Goal: Information Seeking & Learning: Learn about a topic

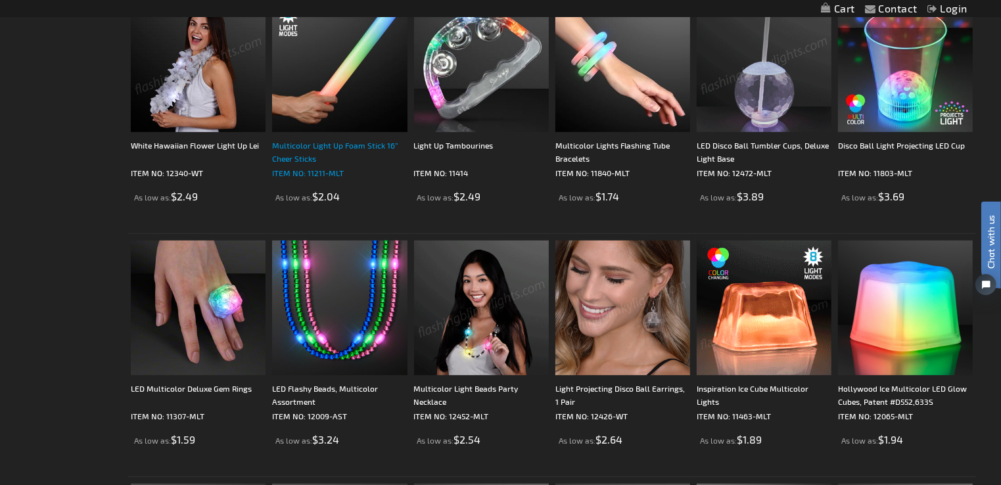
click at [326, 145] on div "Multicolor Light Up Foam Stick 16” Cheer Sticks" at bounding box center [339, 152] width 135 height 26
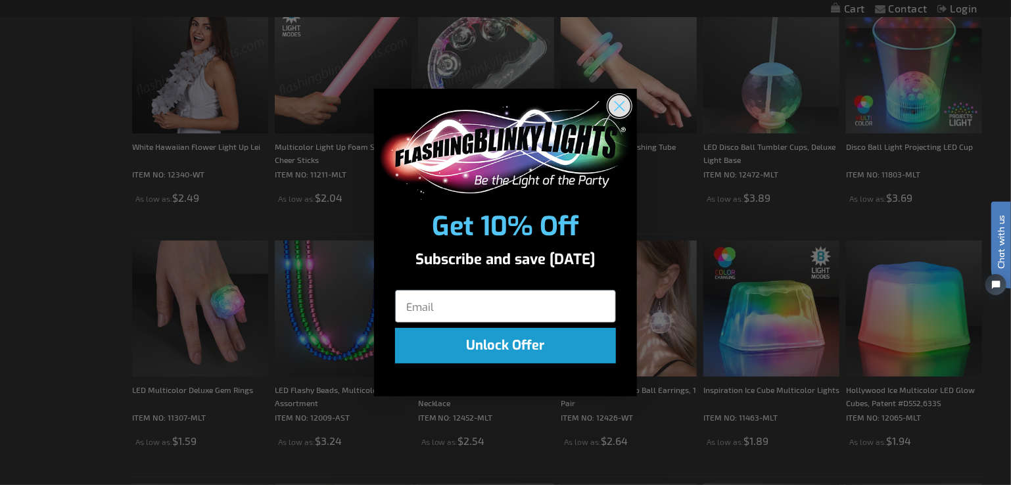
click at [619, 103] on circle "Close dialog" at bounding box center [620, 106] width 22 height 22
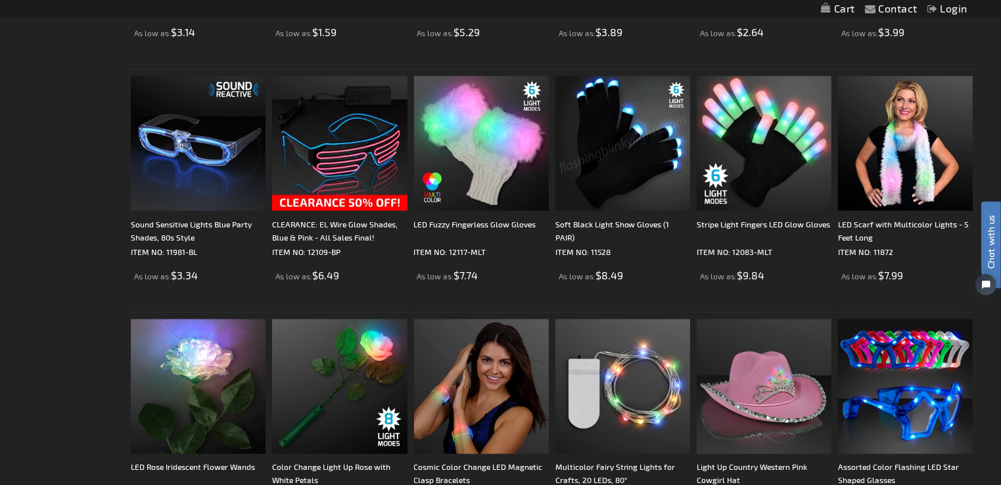
scroll to position [1906, 0]
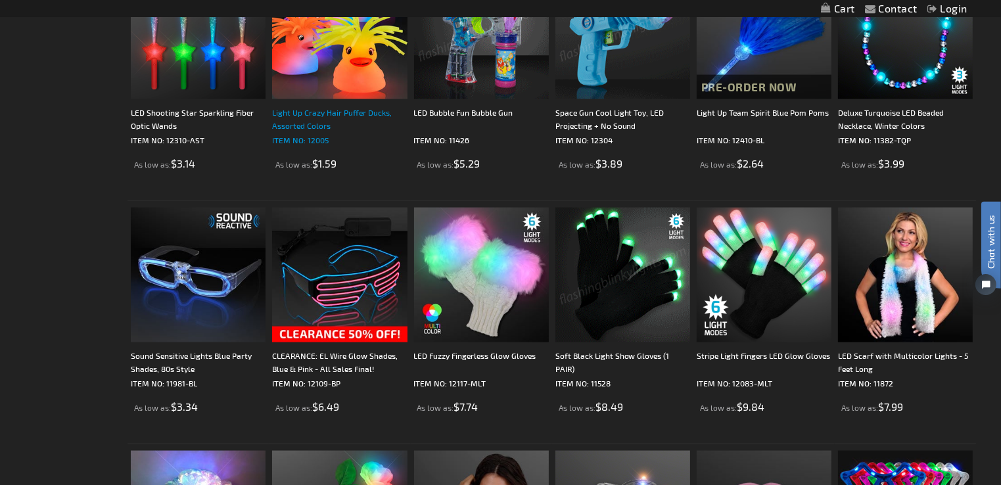
click at [334, 114] on div "Light Up Crazy Hair Puffer Ducks, Assorted Colors" at bounding box center [339, 119] width 135 height 26
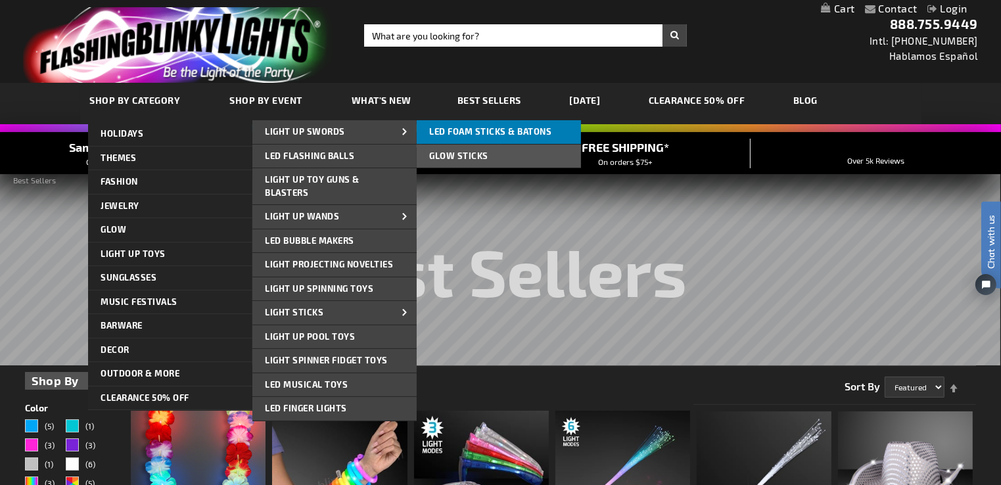
click at [503, 130] on span "LED Foam Sticks & Batons" at bounding box center [491, 131] width 122 height 11
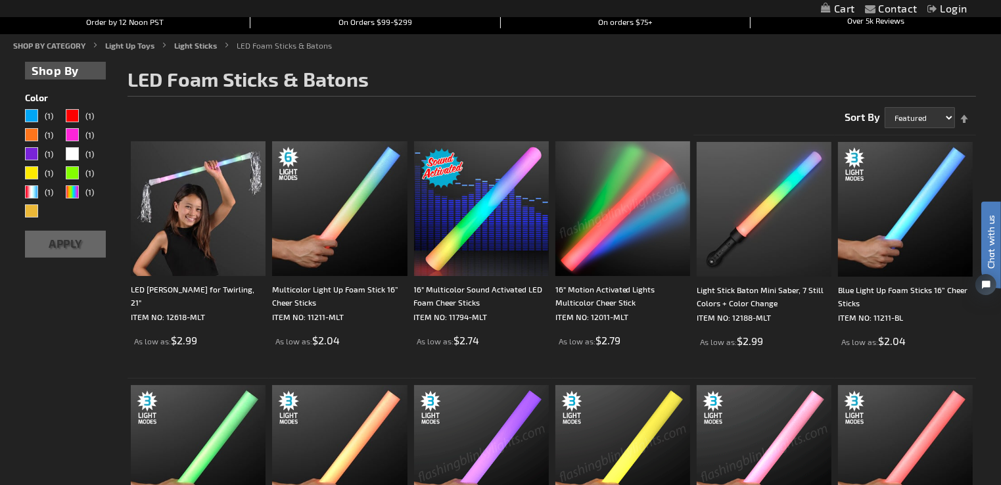
scroll to position [131, 0]
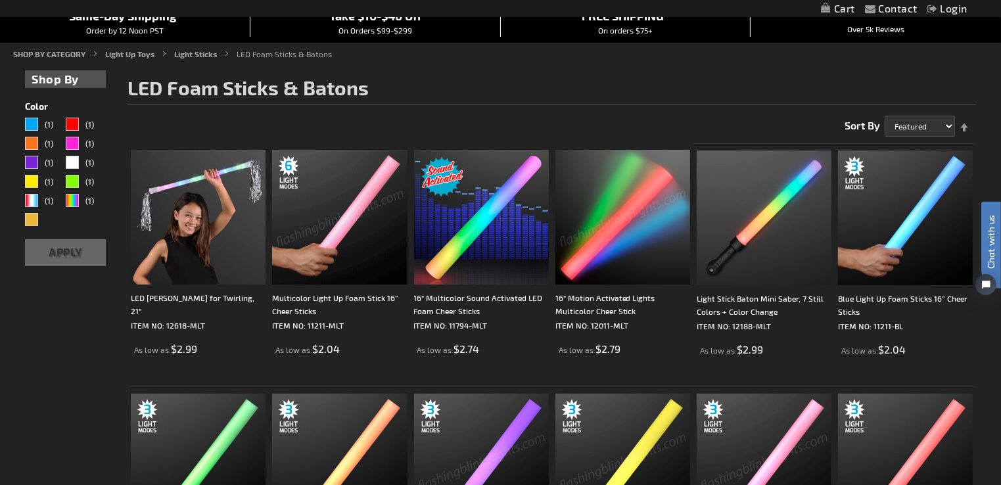
click at [344, 232] on img at bounding box center [339, 217] width 135 height 135
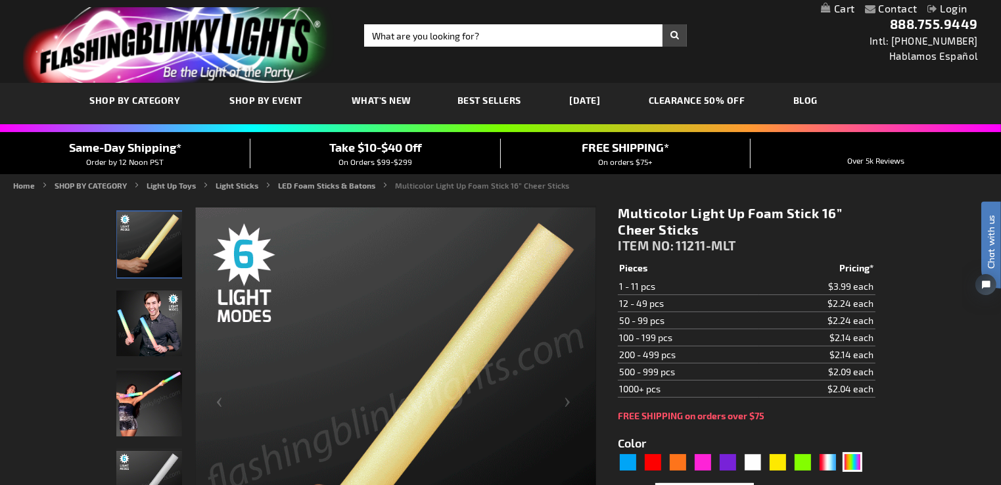
click at [381, 145] on span "Take $10-$40 Off" at bounding box center [375, 147] width 93 height 14
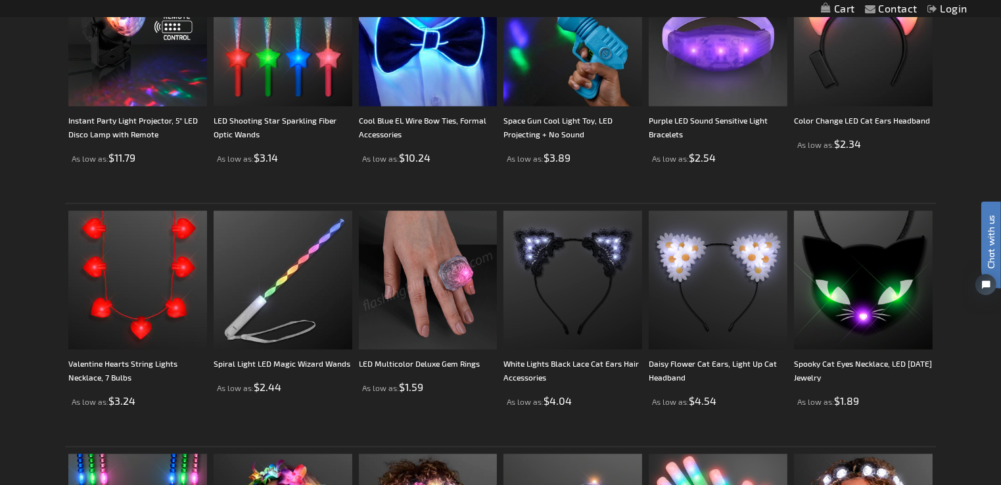
scroll to position [1578, 0]
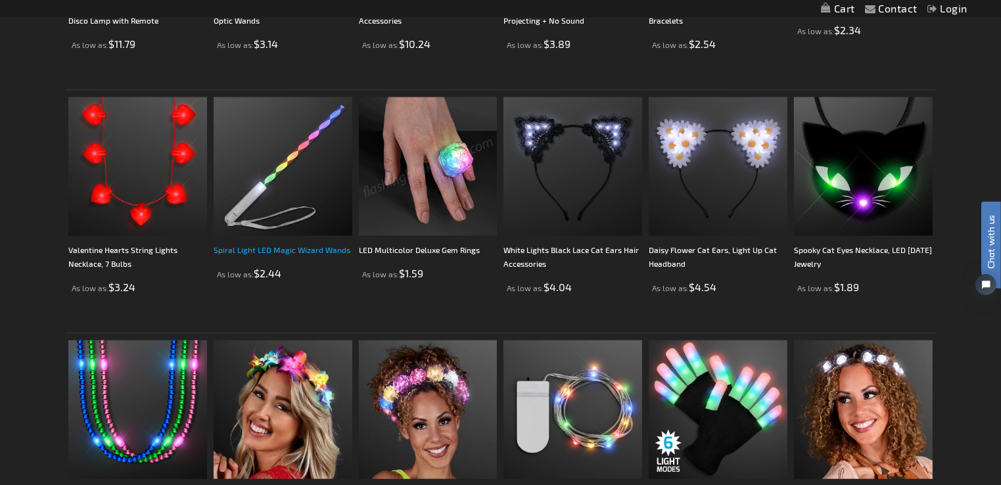
click at [277, 251] on link "Spiral Light LED Magic Wizard Wands" at bounding box center [282, 249] width 137 height 9
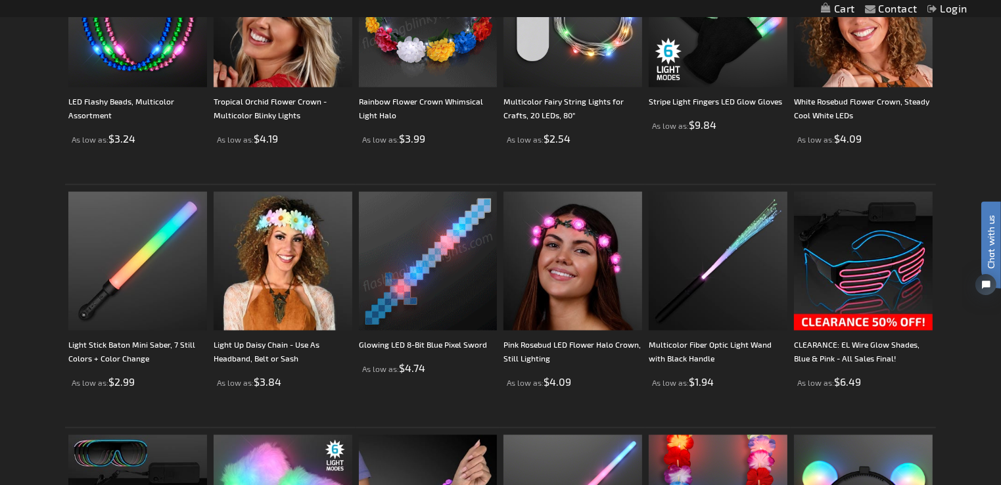
scroll to position [2035, 0]
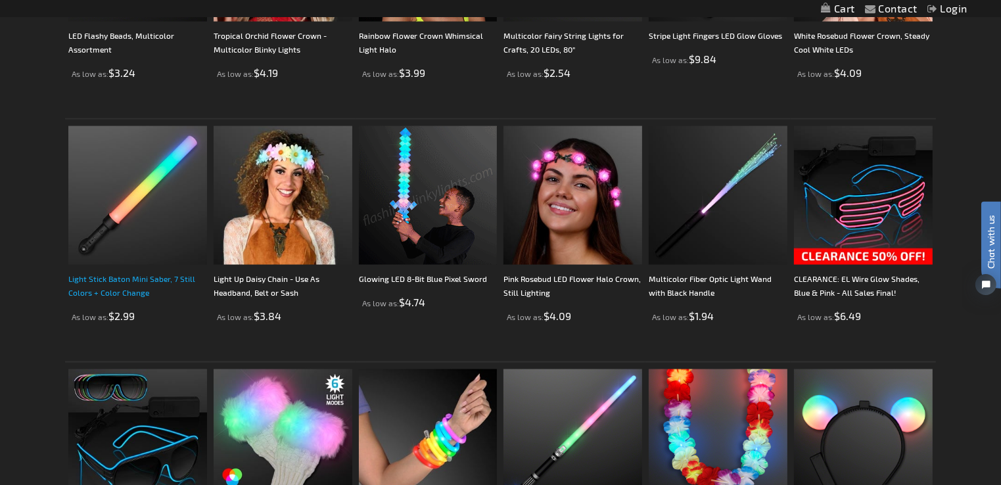
click at [122, 277] on link "Light Stick Baton Mini Saber, 7 Still Colors + Color Change" at bounding box center [131, 285] width 127 height 23
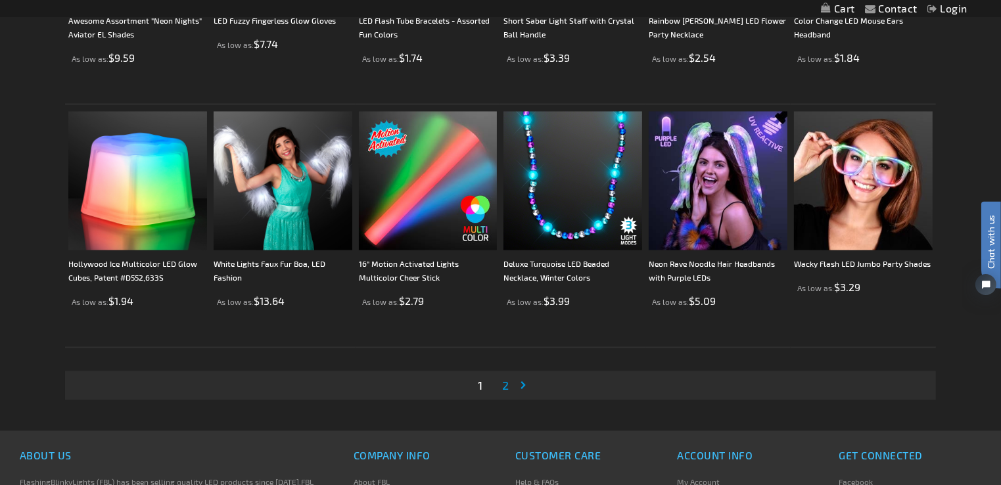
scroll to position [2558, 0]
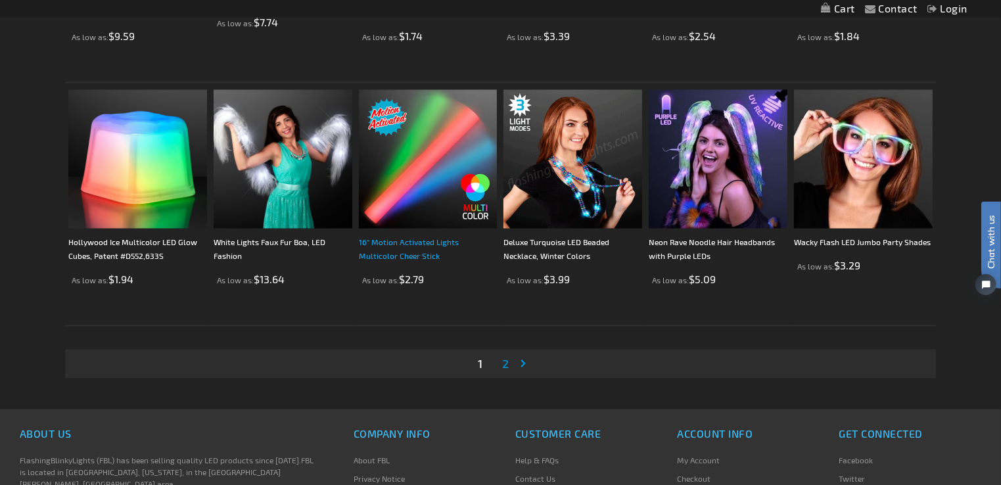
click at [413, 241] on link "16" Motion Activated Lights Multicolor Cheer Stick" at bounding box center [409, 248] width 100 height 23
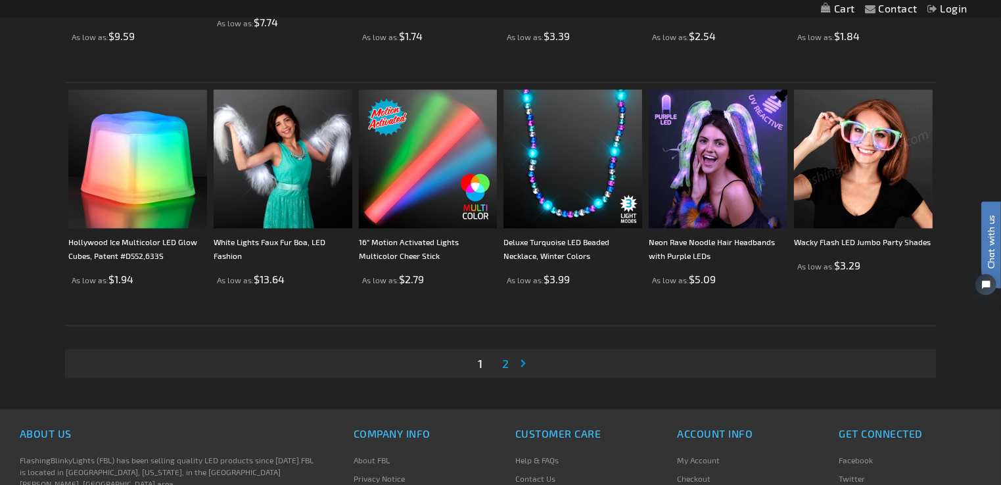
click at [505, 366] on span "2" at bounding box center [505, 363] width 7 height 14
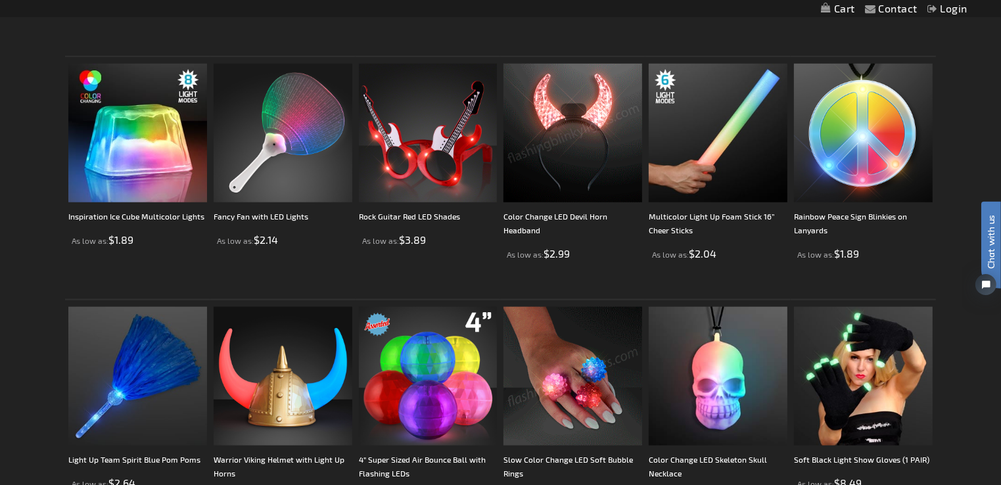
scroll to position [1380, 0]
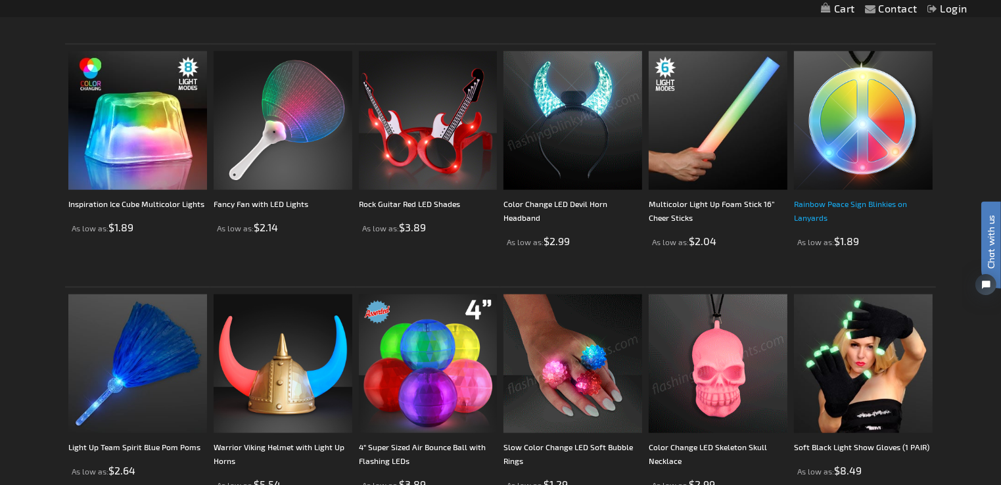
click at [824, 204] on link "Rainbow Peace Sign Blinkies on Lanyards" at bounding box center [850, 210] width 113 height 23
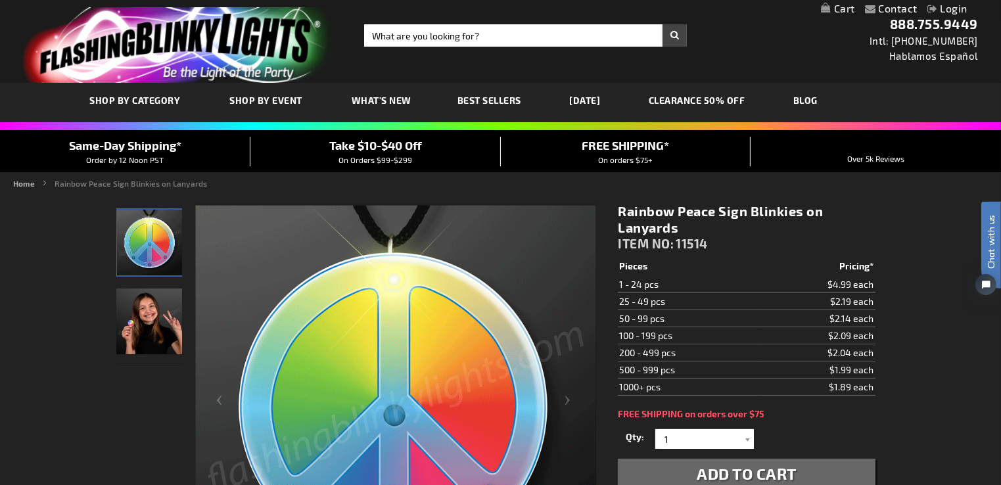
scroll to position [131, 0]
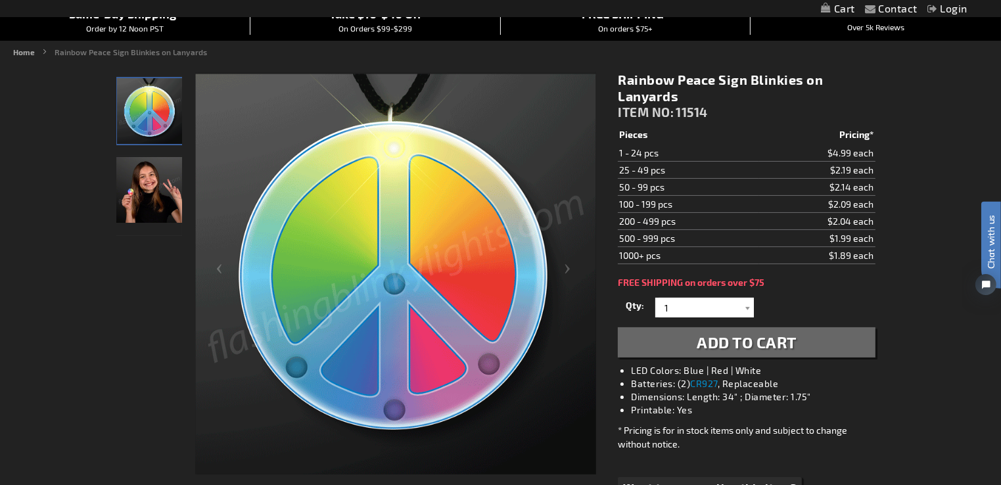
click at [160, 197] on img "Girl wearing Rainbow Peace Sign Necklace" at bounding box center [149, 190] width 66 height 66
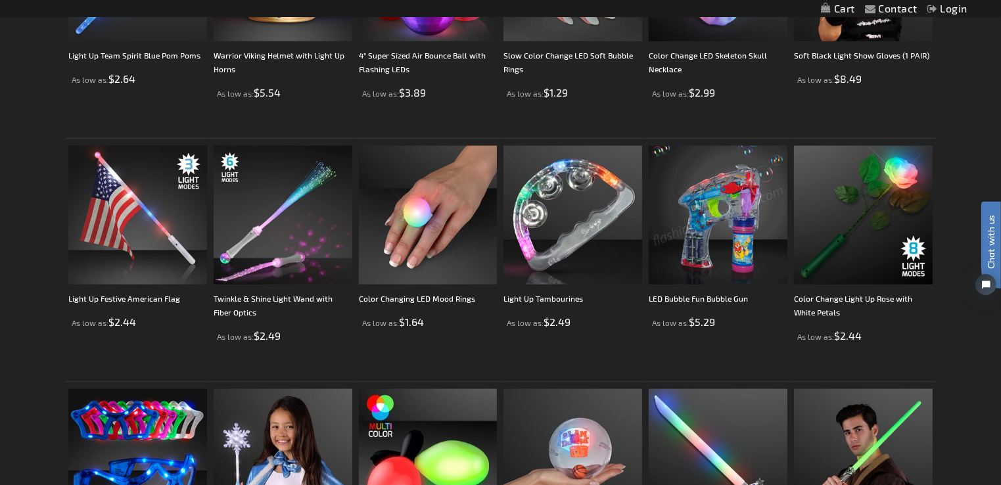
scroll to position [1838, 0]
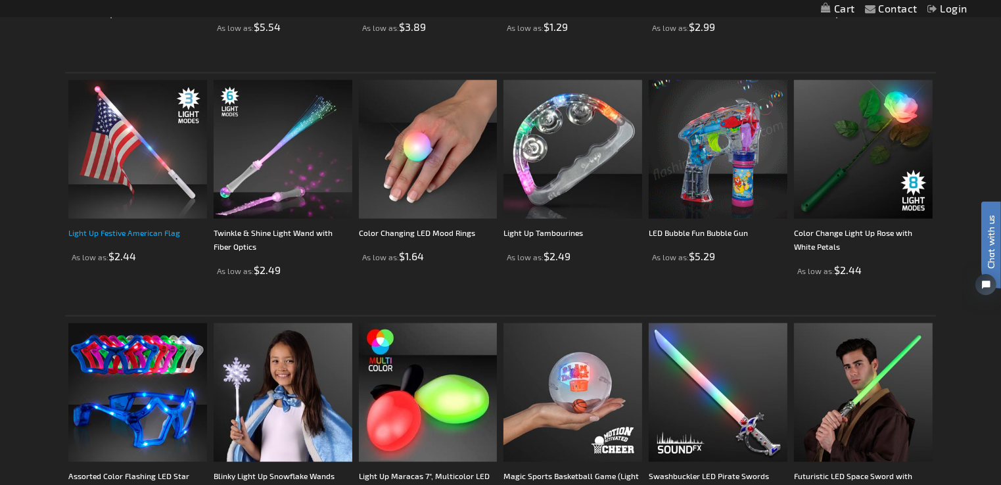
click at [166, 233] on link "Light Up Festive American Flag" at bounding box center [124, 232] width 112 height 9
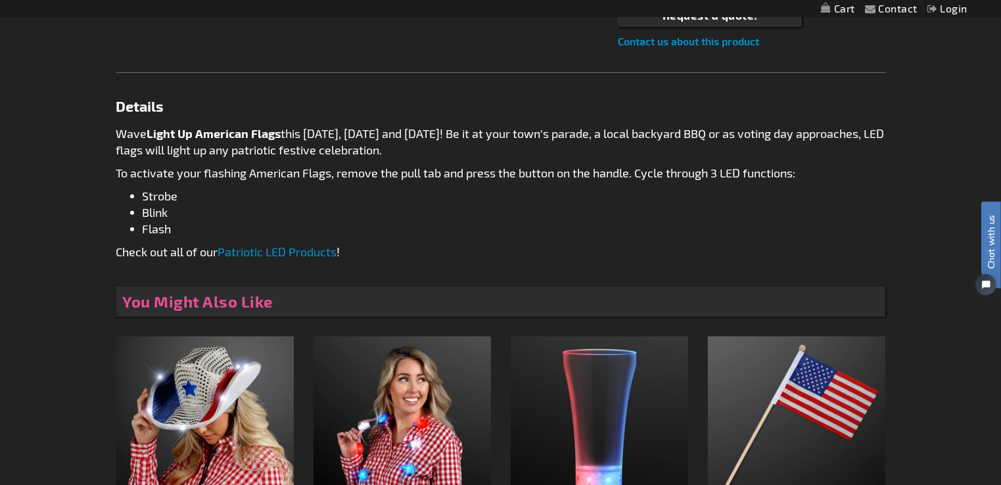
scroll to position [657, 0]
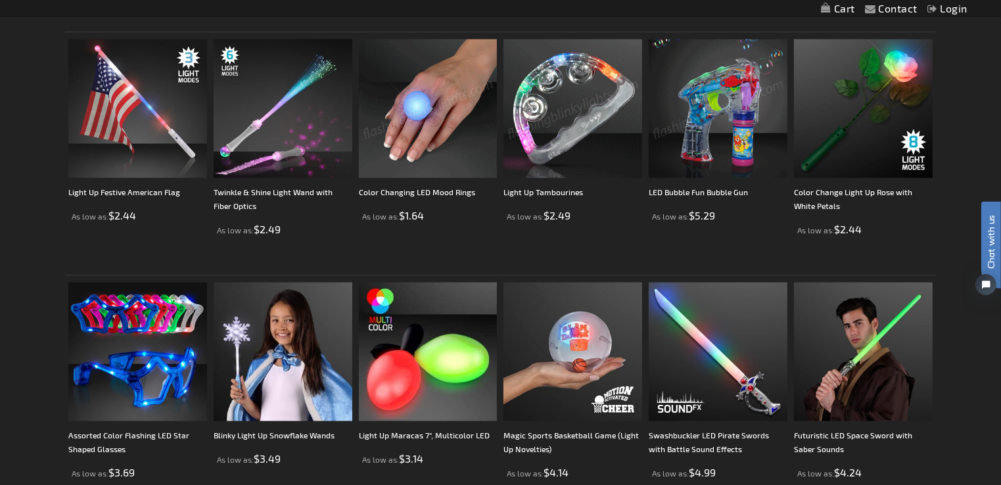
scroll to position [1902, 0]
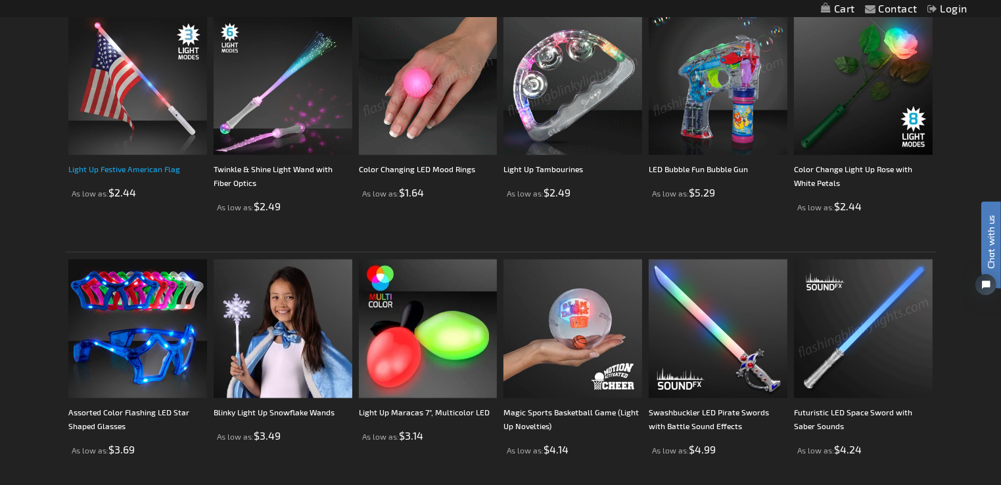
click at [138, 166] on link "Light Up Festive American Flag" at bounding box center [124, 168] width 112 height 9
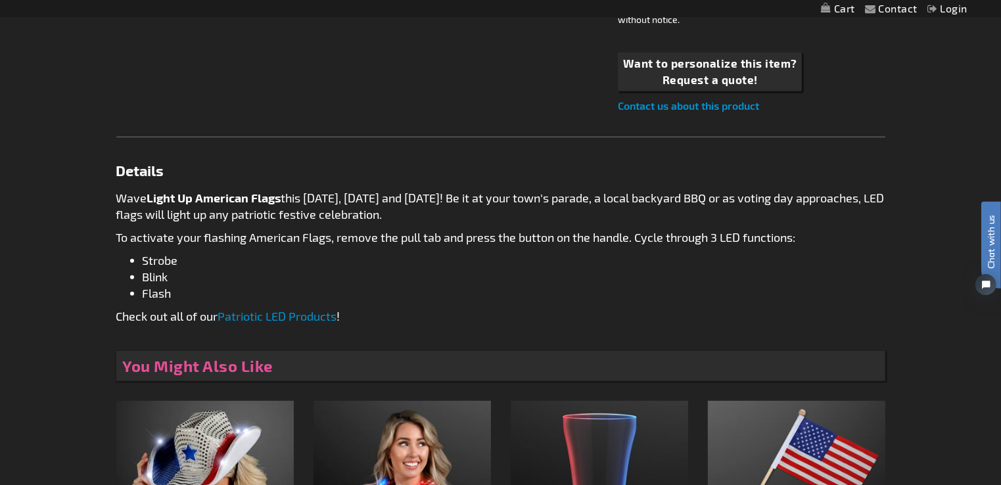
click at [284, 316] on link "Patriotic LED Products" at bounding box center [277, 316] width 119 height 14
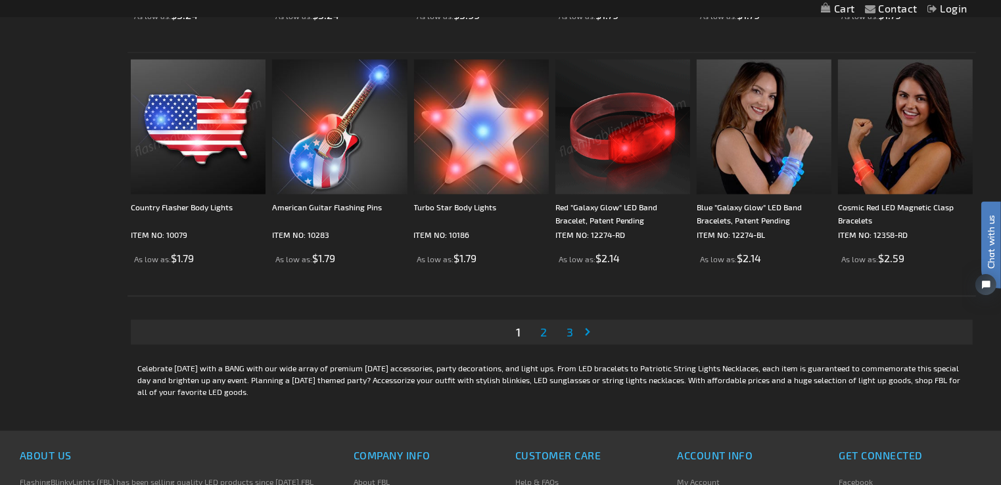
scroll to position [2629, 0]
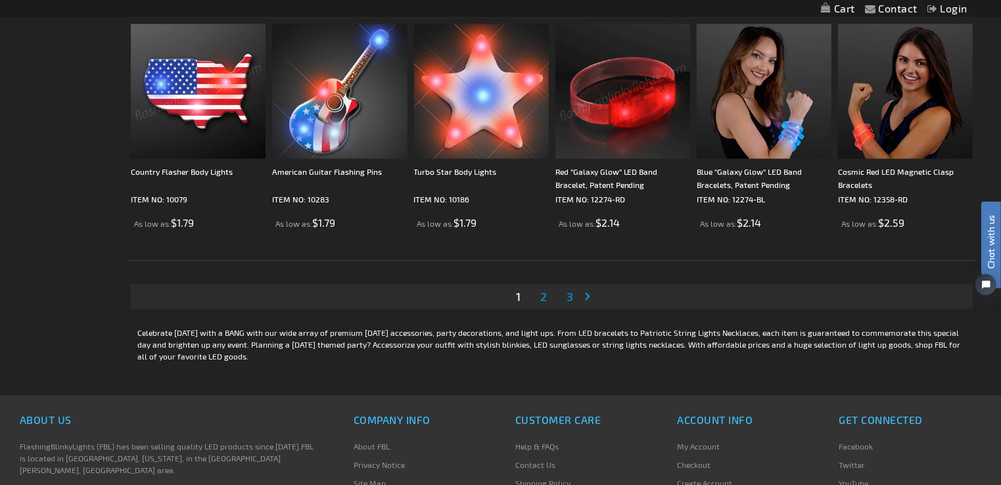
click at [544, 300] on span "2" at bounding box center [543, 296] width 7 height 14
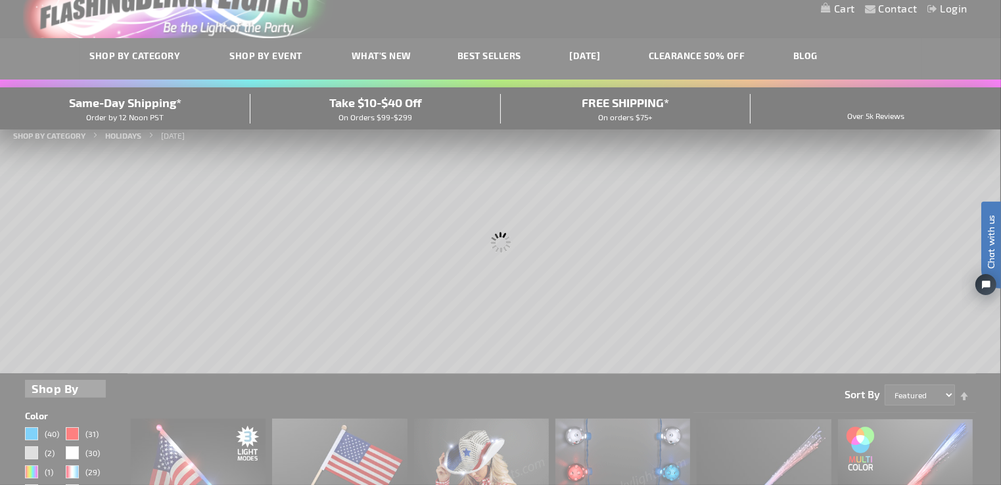
scroll to position [0, 0]
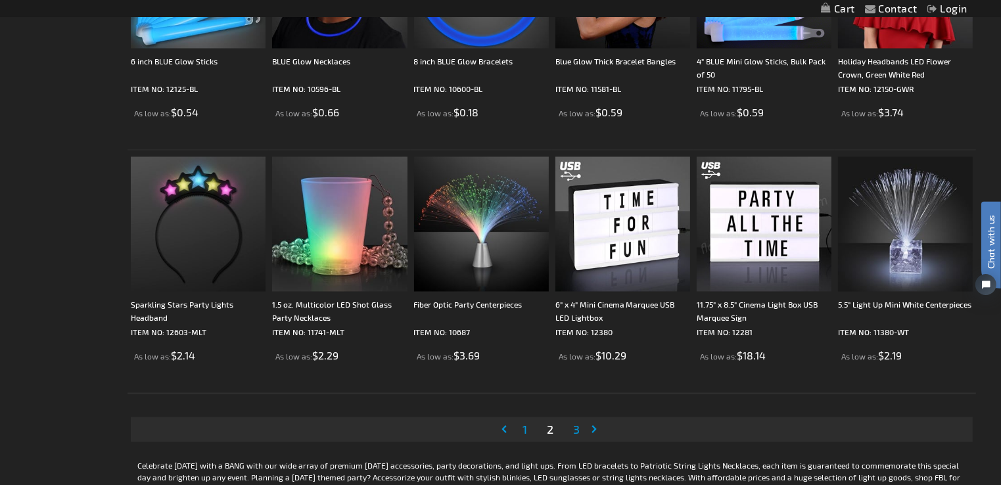
scroll to position [2498, 0]
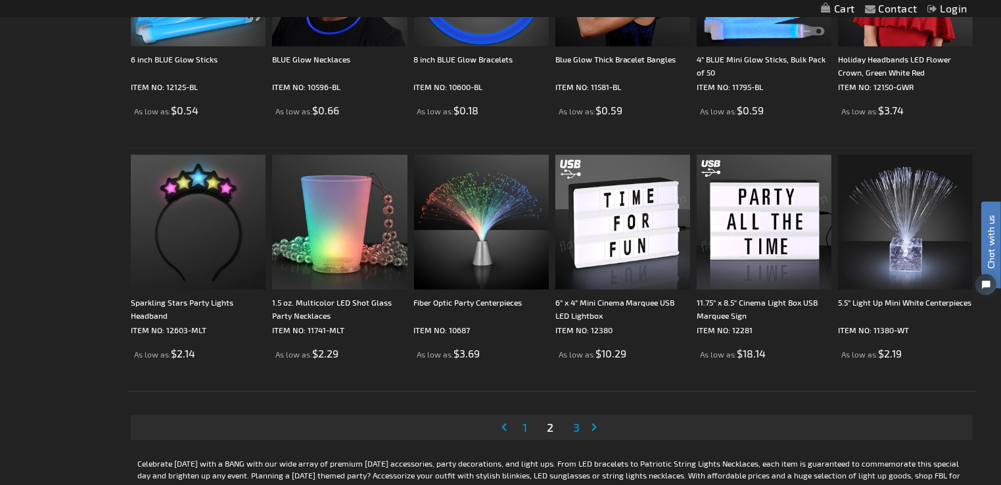
click at [576, 427] on span "3" at bounding box center [576, 428] width 7 height 14
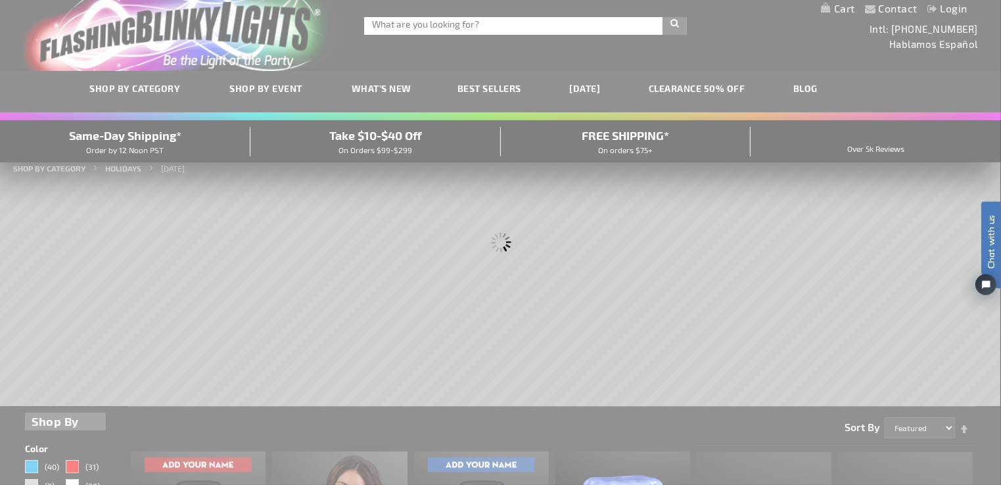
scroll to position [0, 0]
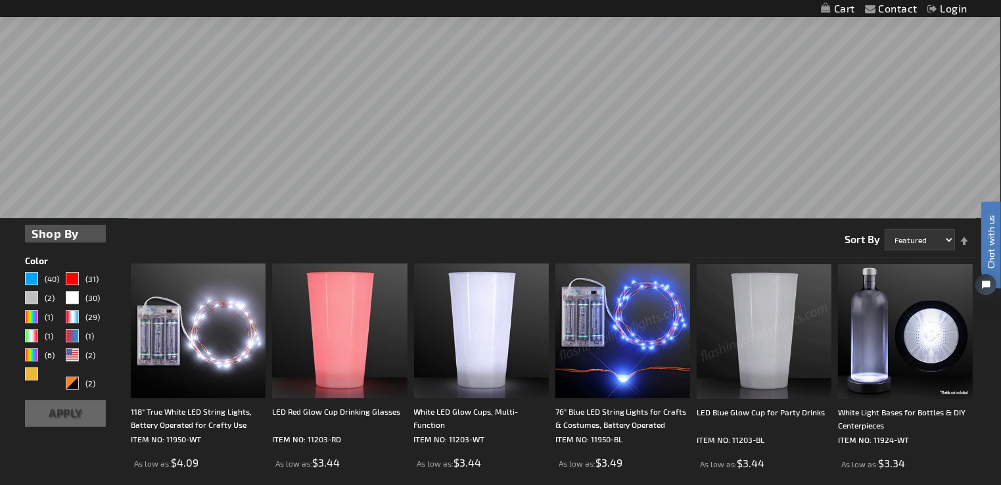
scroll to position [66, 0]
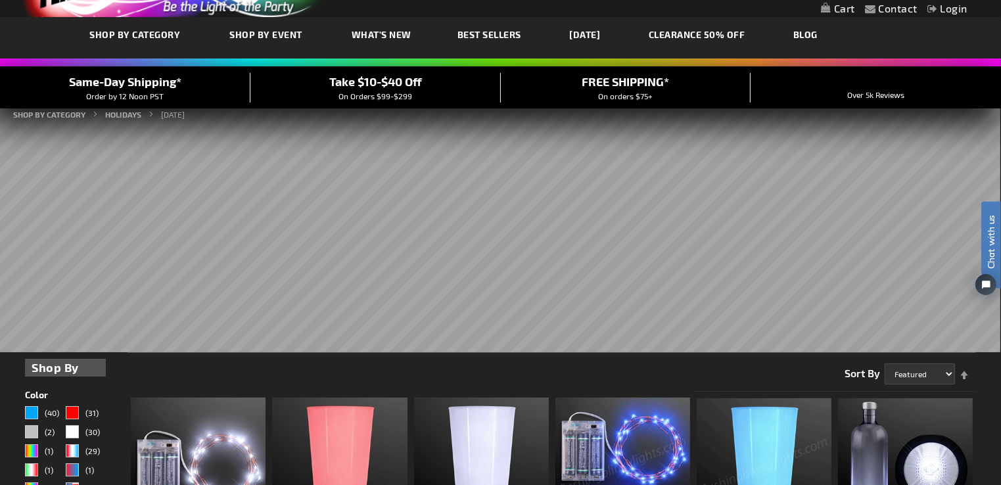
click at [711, 35] on link "CLEARANCE 50% OFF" at bounding box center [697, 34] width 116 height 44
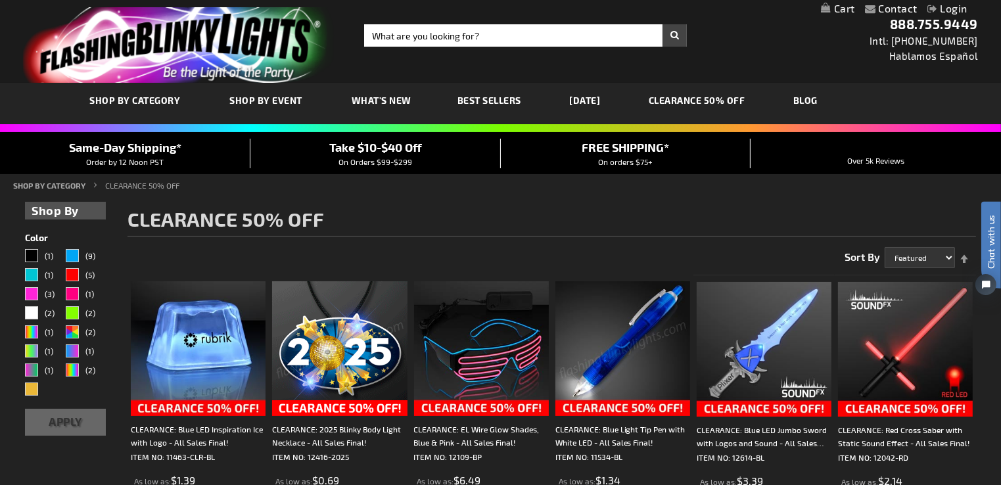
click at [373, 97] on span "What's New" at bounding box center [382, 100] width 60 height 11
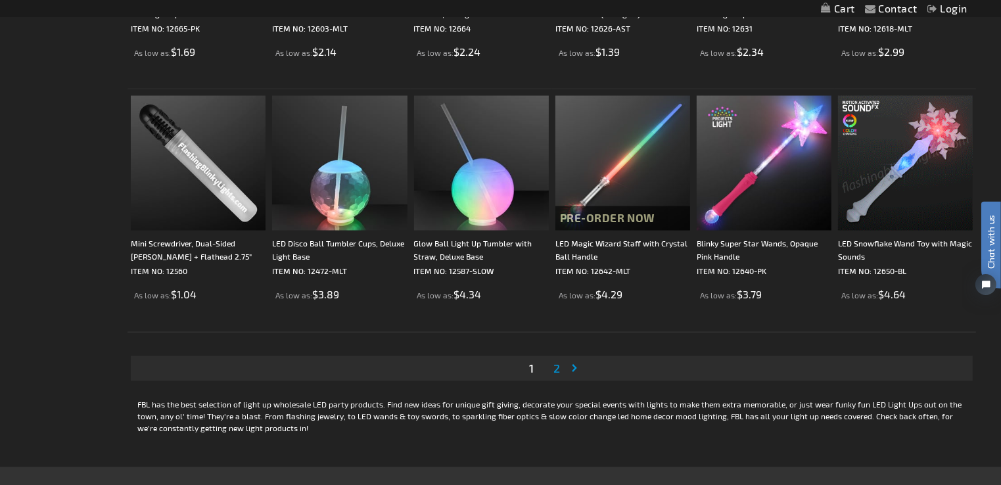
scroll to position [2432, 0]
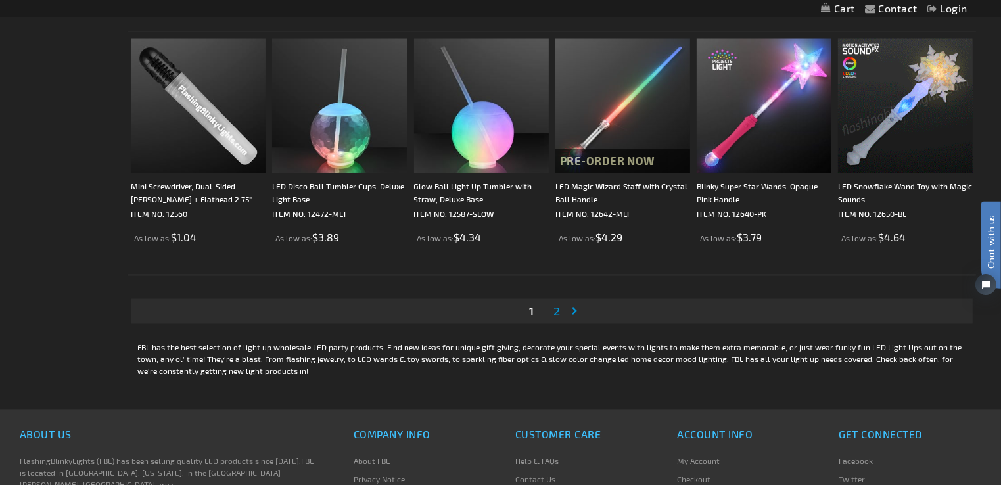
click at [556, 313] on span "2" at bounding box center [556, 311] width 7 height 14
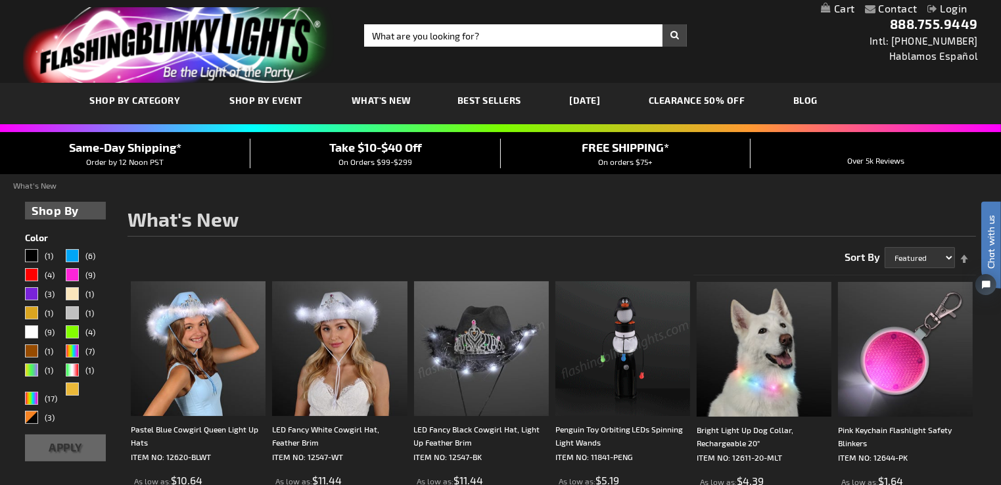
click at [486, 101] on span "Best Sellers" at bounding box center [489, 100] width 64 height 11
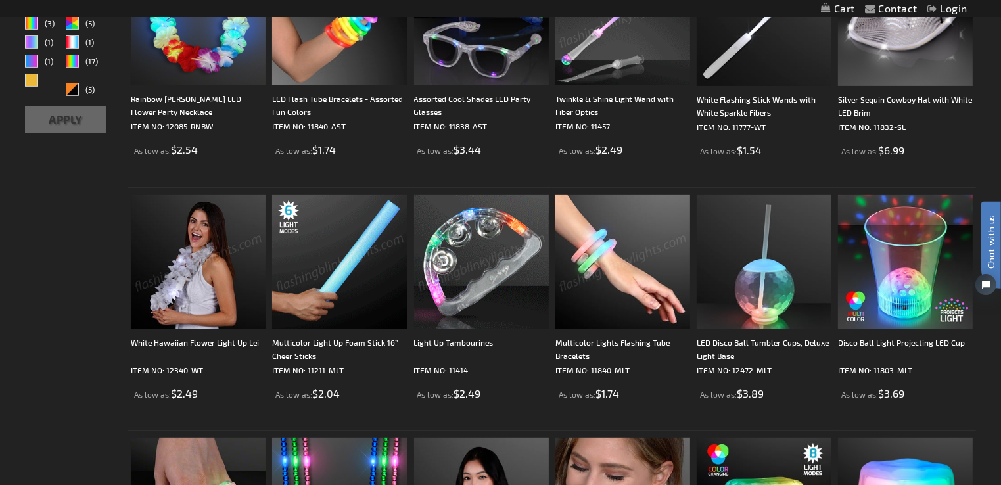
click at [356, 271] on img at bounding box center [339, 262] width 135 height 135
